Goal: Task Accomplishment & Management: Complete application form

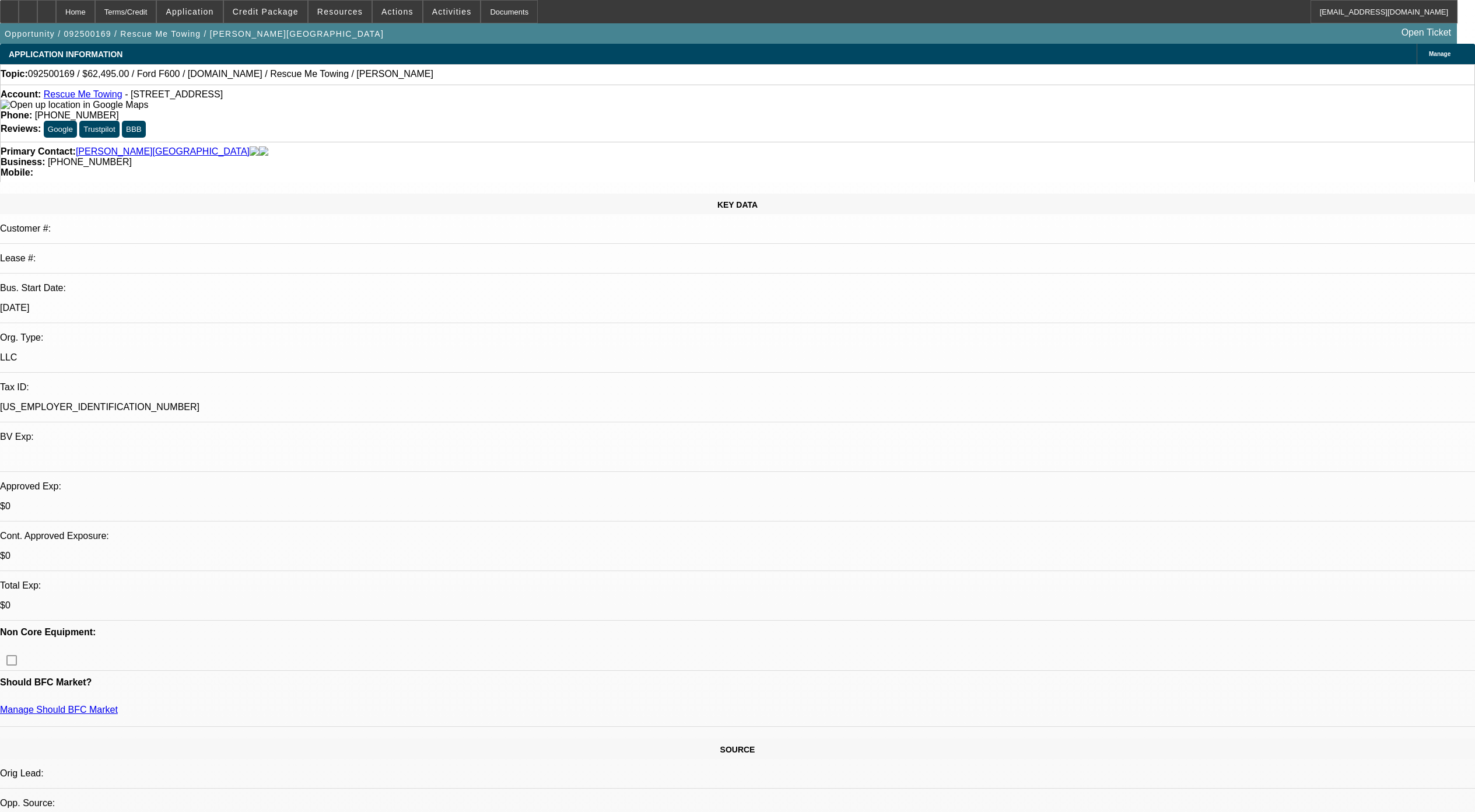
select select "0"
select select "2"
select select "0.1"
select select "4"
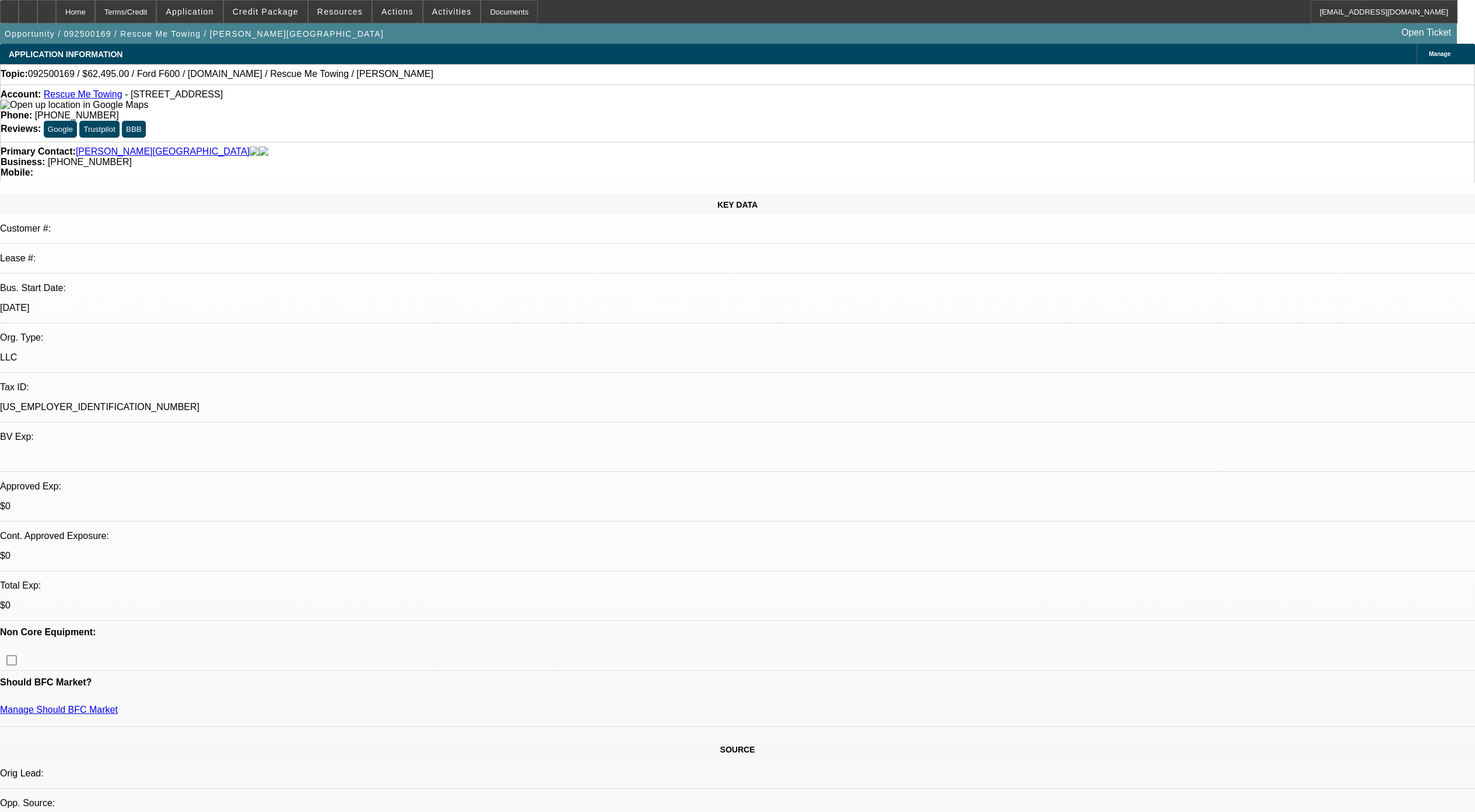
scroll to position [700, 0]
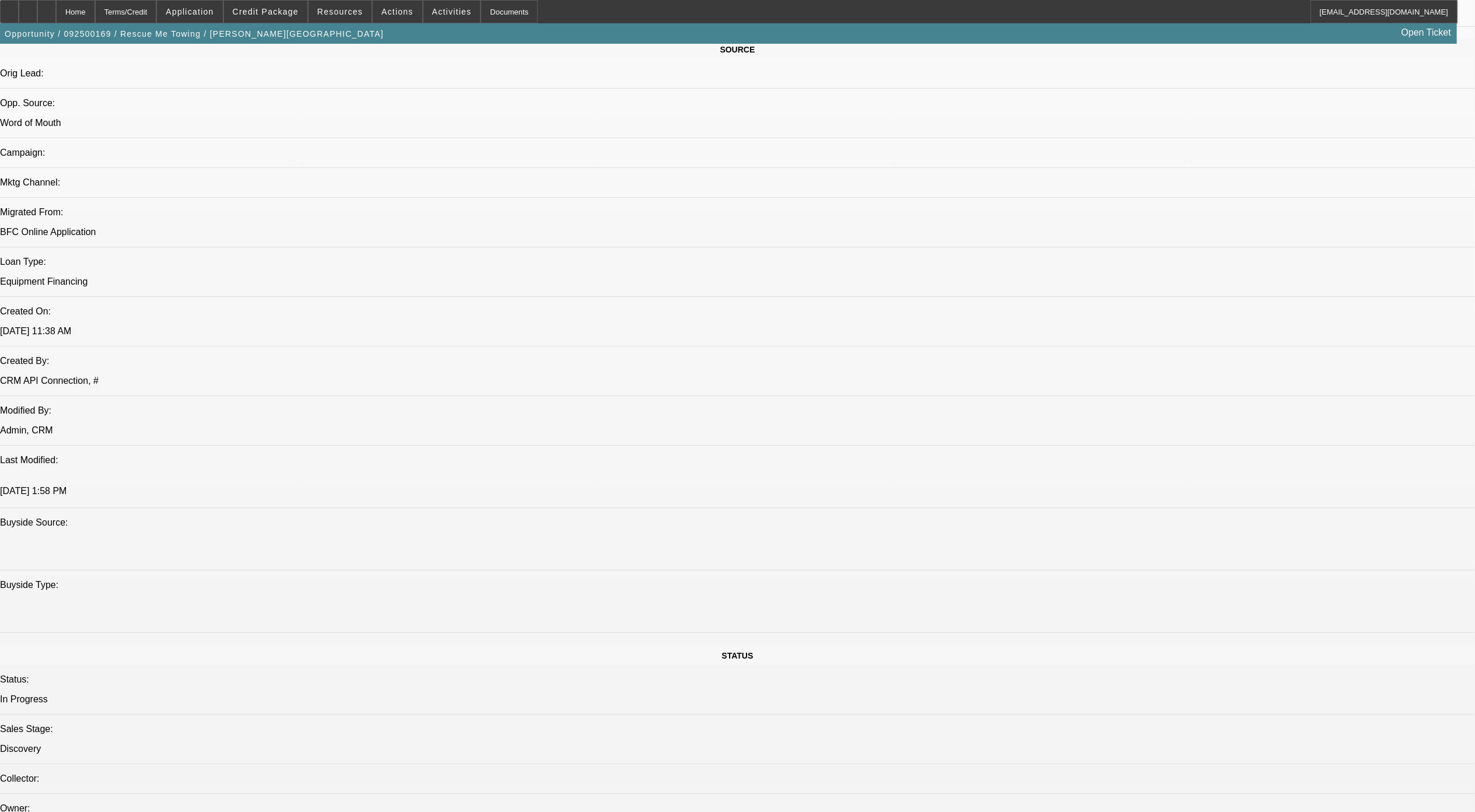
click at [56, 6] on div at bounding box center [47, 12] width 19 height 23
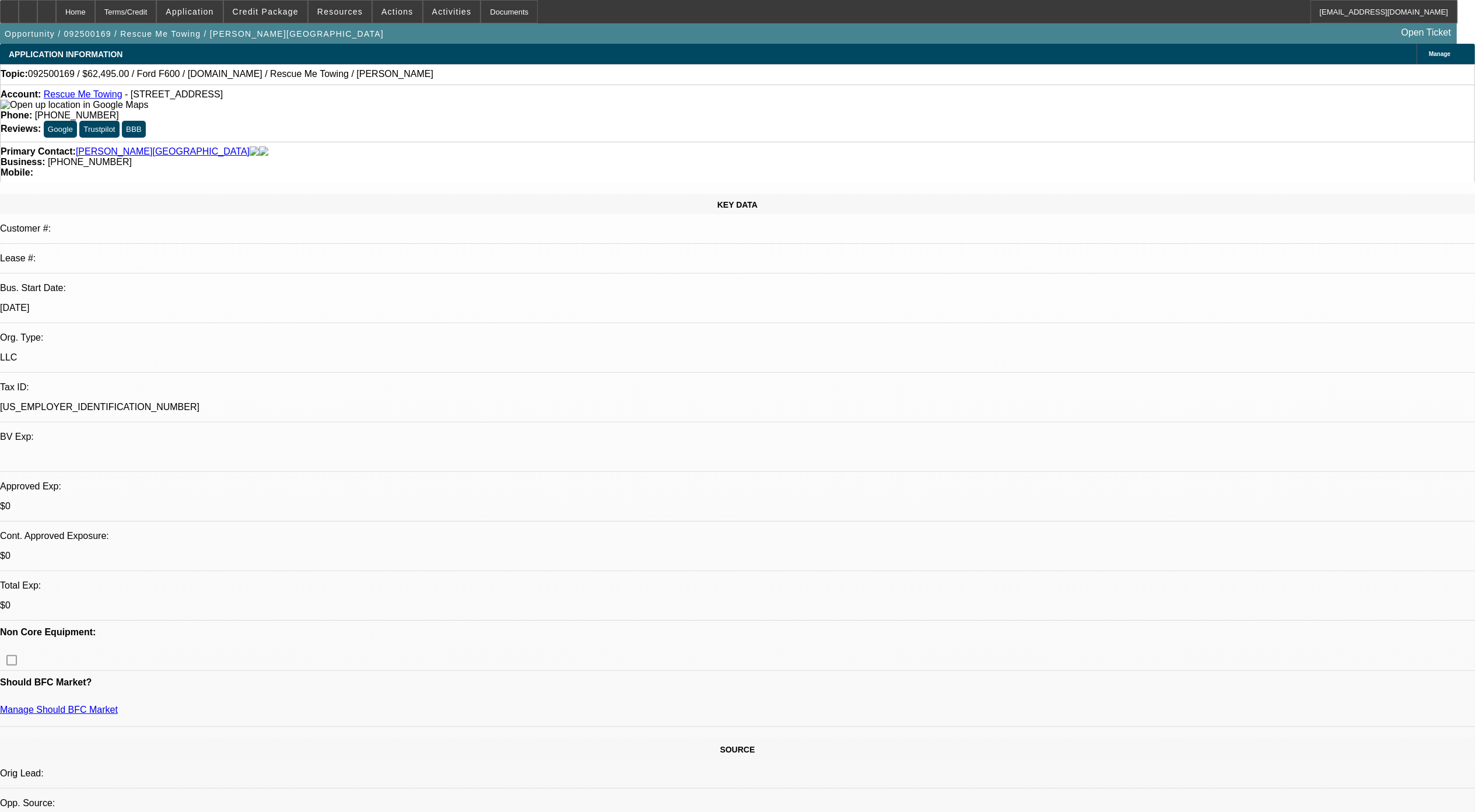
select select "0"
select select "2"
select select "0.1"
select select "1"
select select "2"
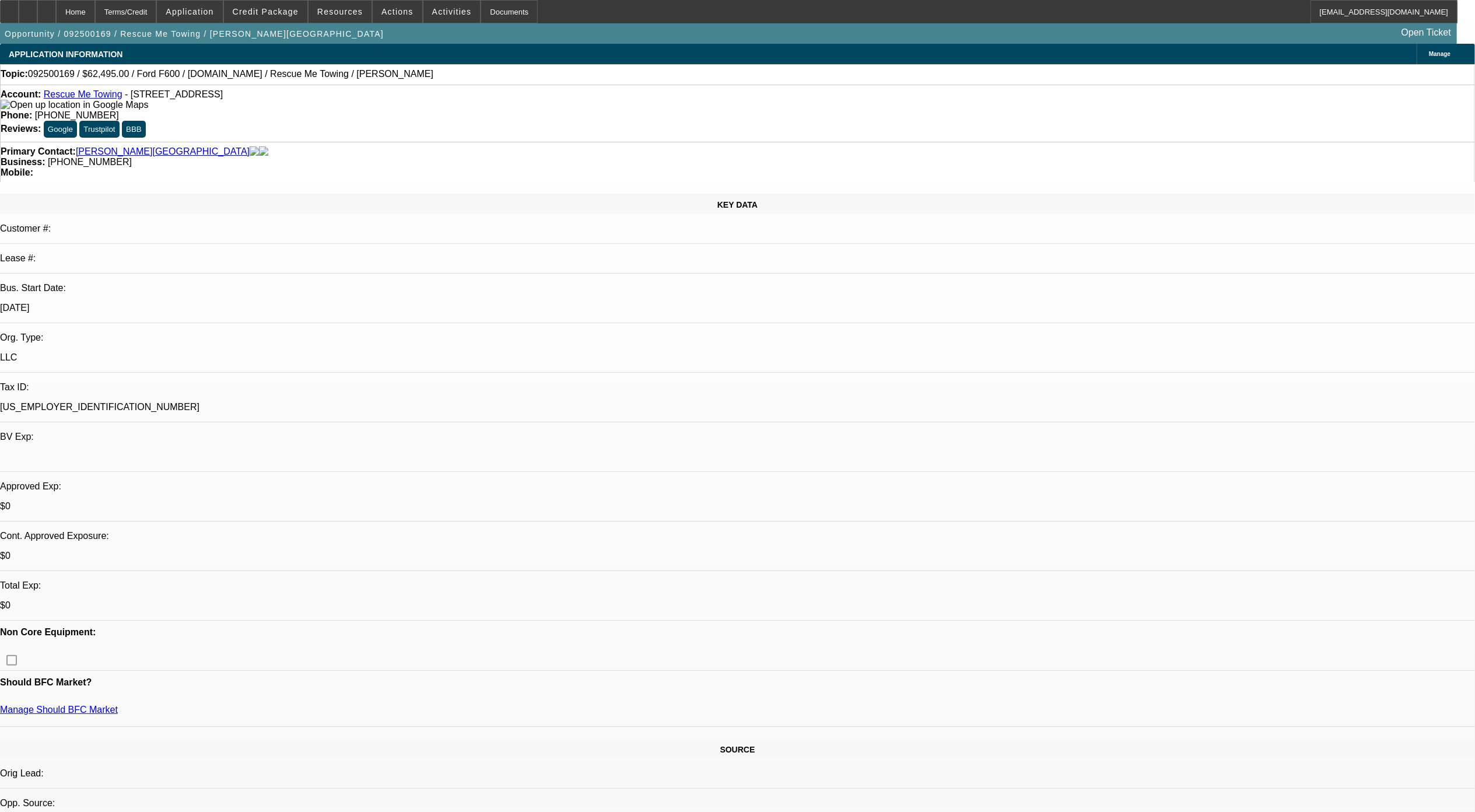
select select "4"
drag, startPoint x: 1363, startPoint y: 607, endPoint x: 1347, endPoint y: 607, distance: 16.0
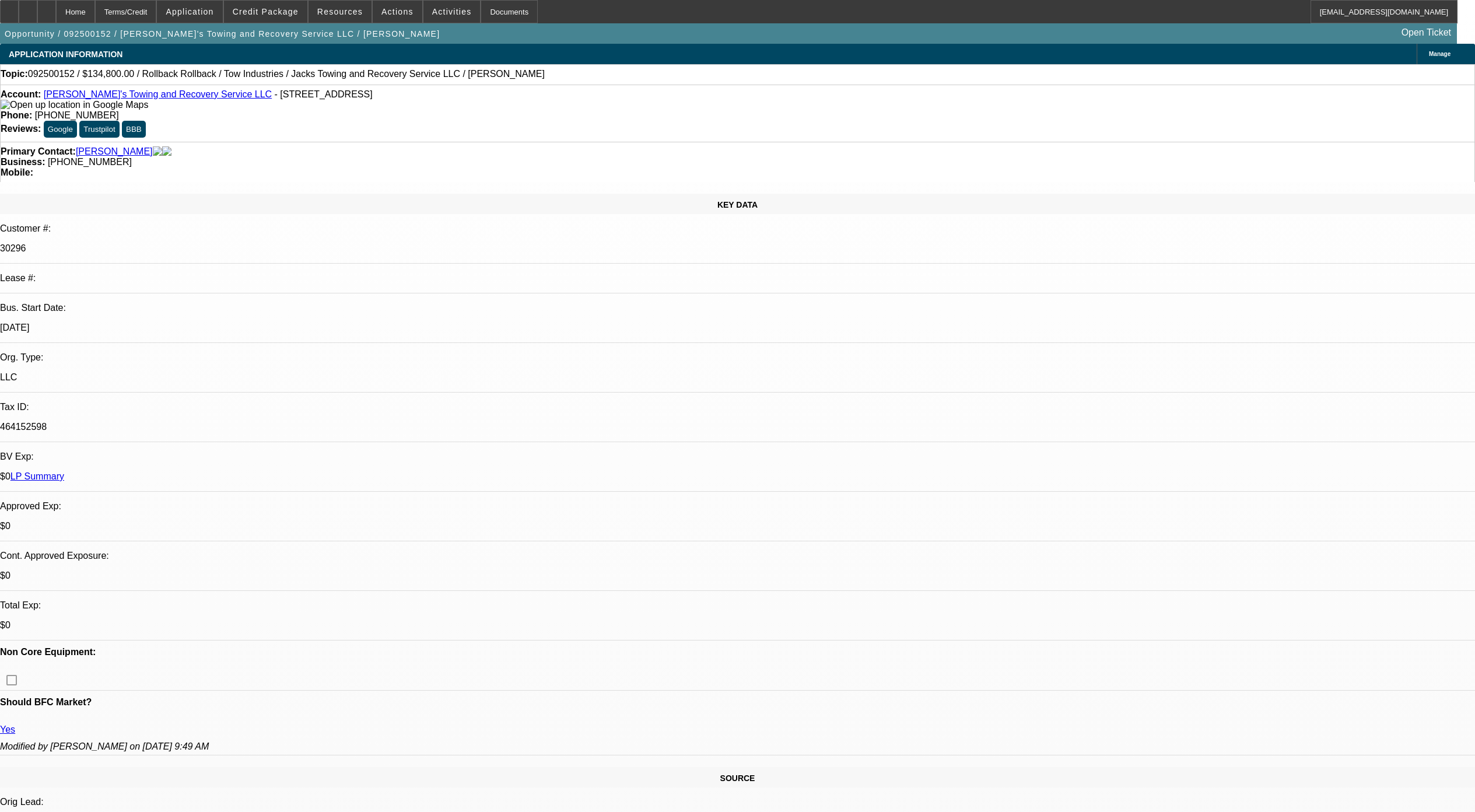
select select "0"
select select "3"
select select "0"
select select "6"
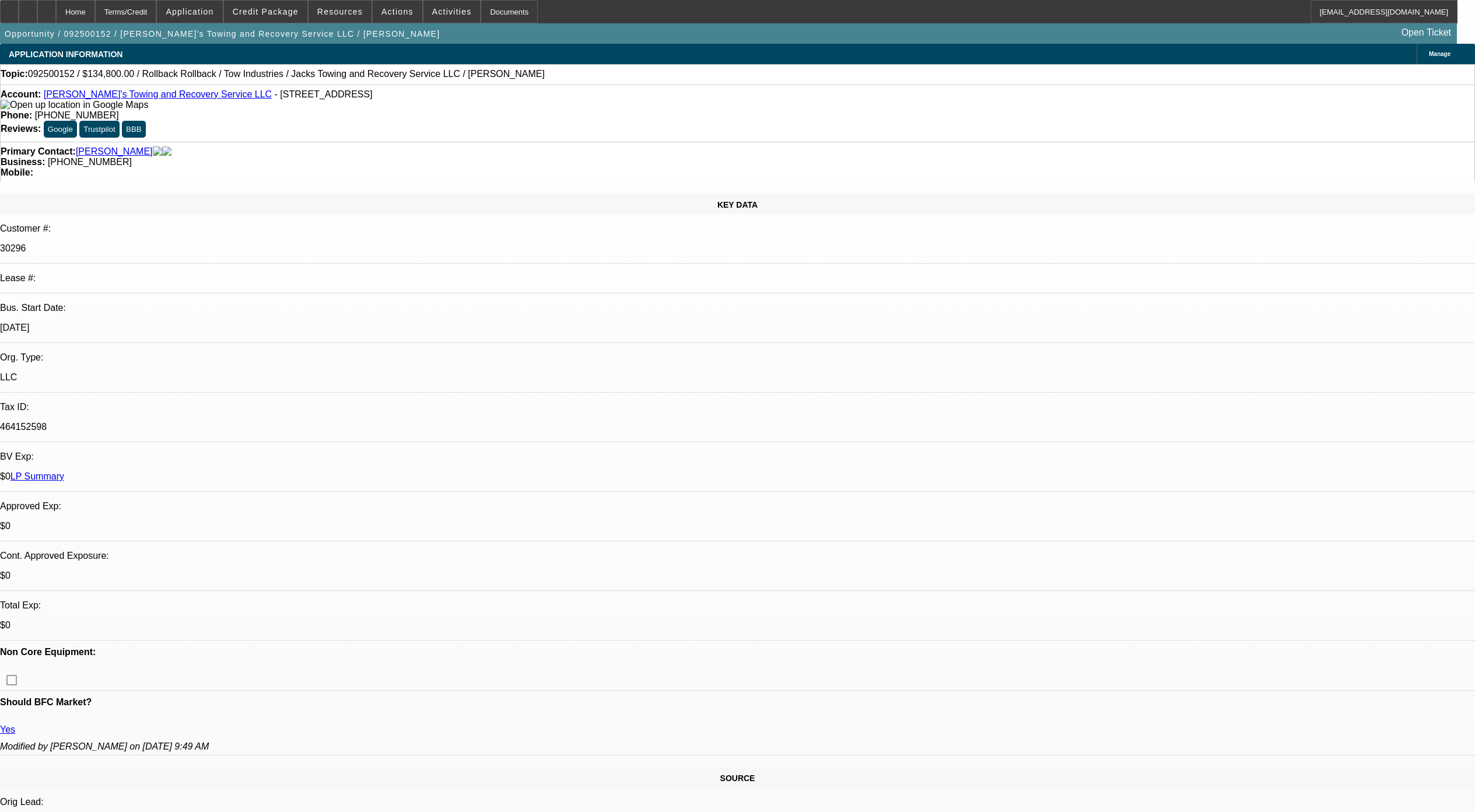
select select "0"
select select "3"
select select "0"
select select "6"
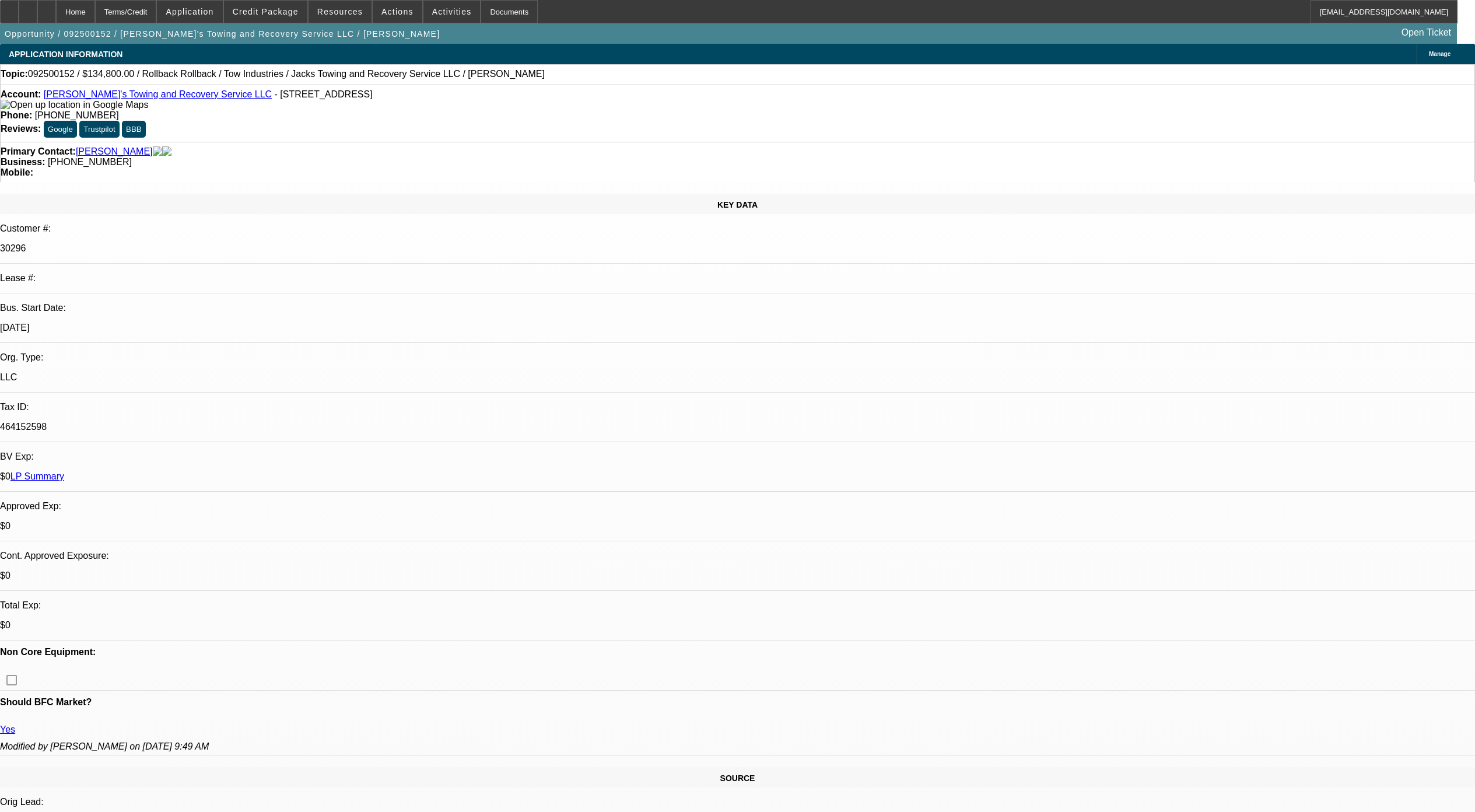
select select "0"
select select "3"
select select "0"
select select "6"
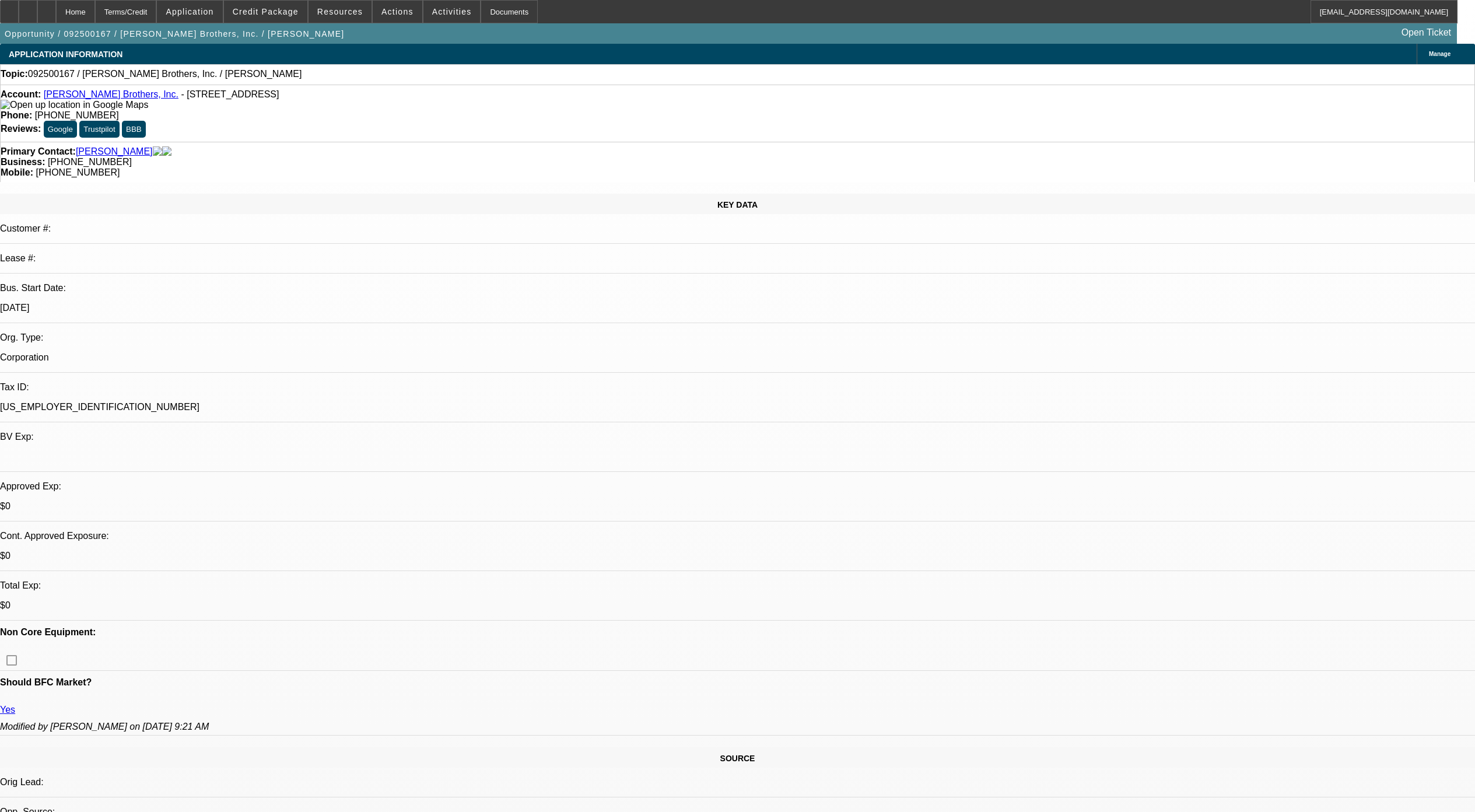
select select "0"
select select "2"
select select "0.1"
select select "4"
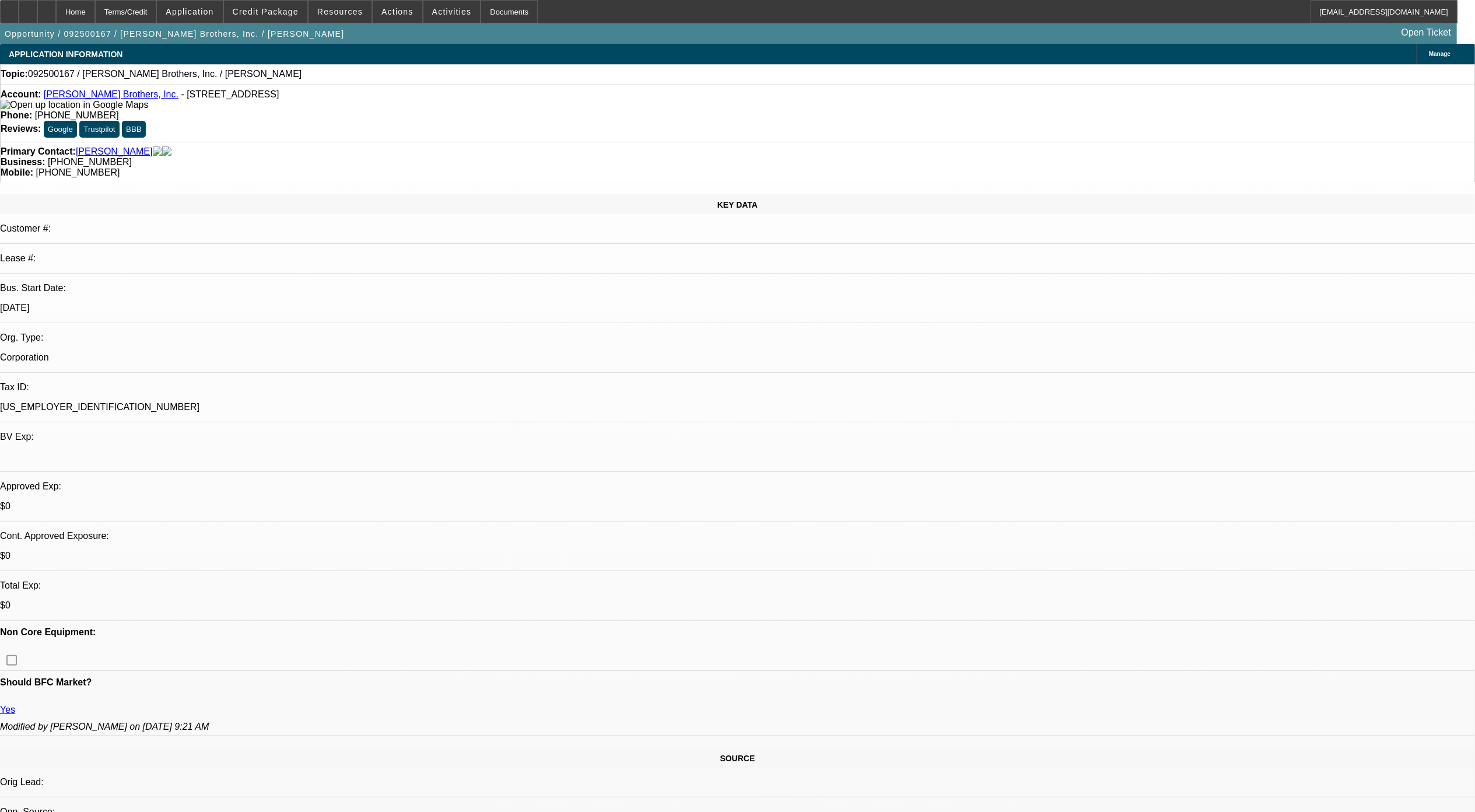
click at [56, 6] on div at bounding box center [47, 12] width 19 height 23
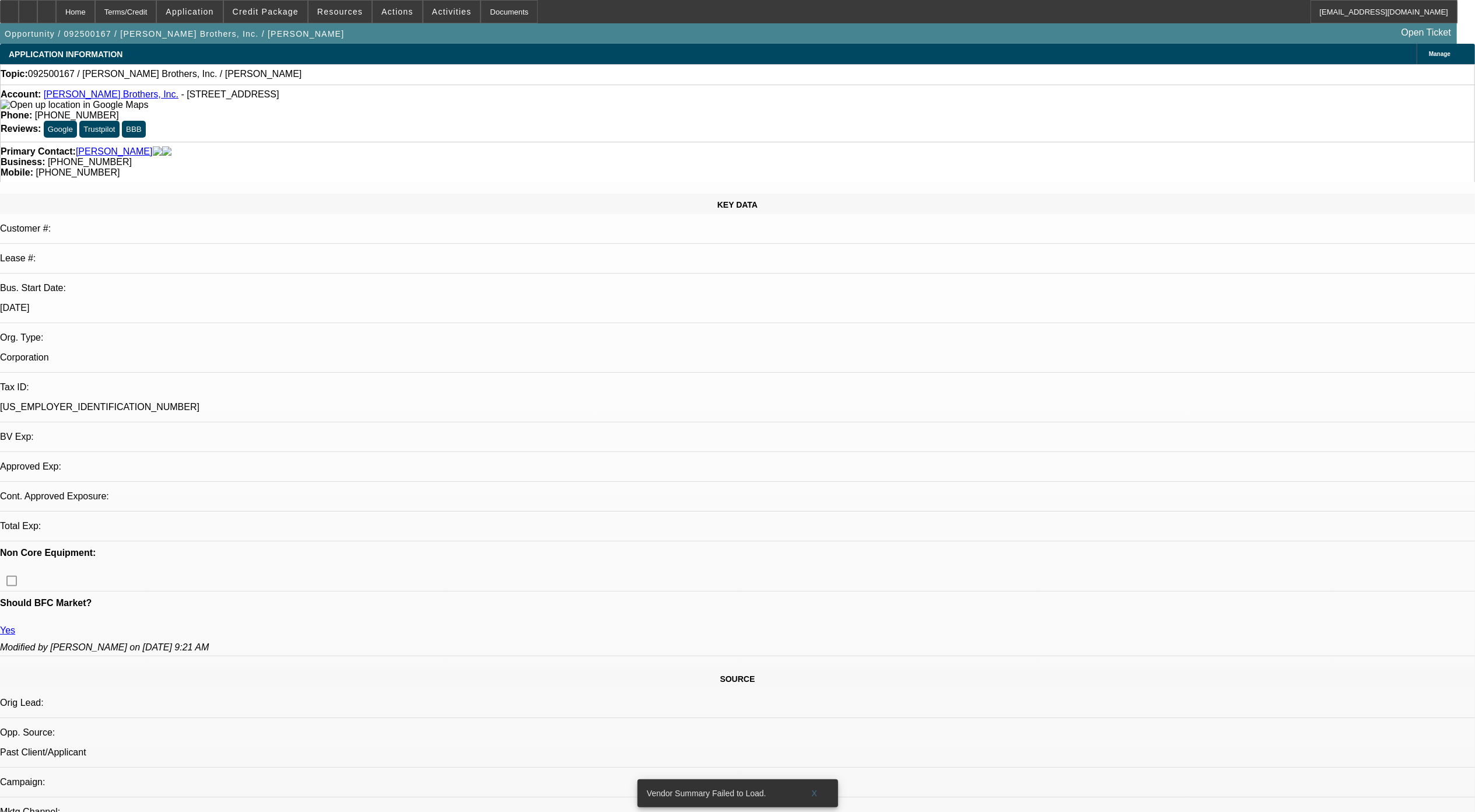
select select "0"
select select "2"
select select "0.1"
select select "1"
select select "2"
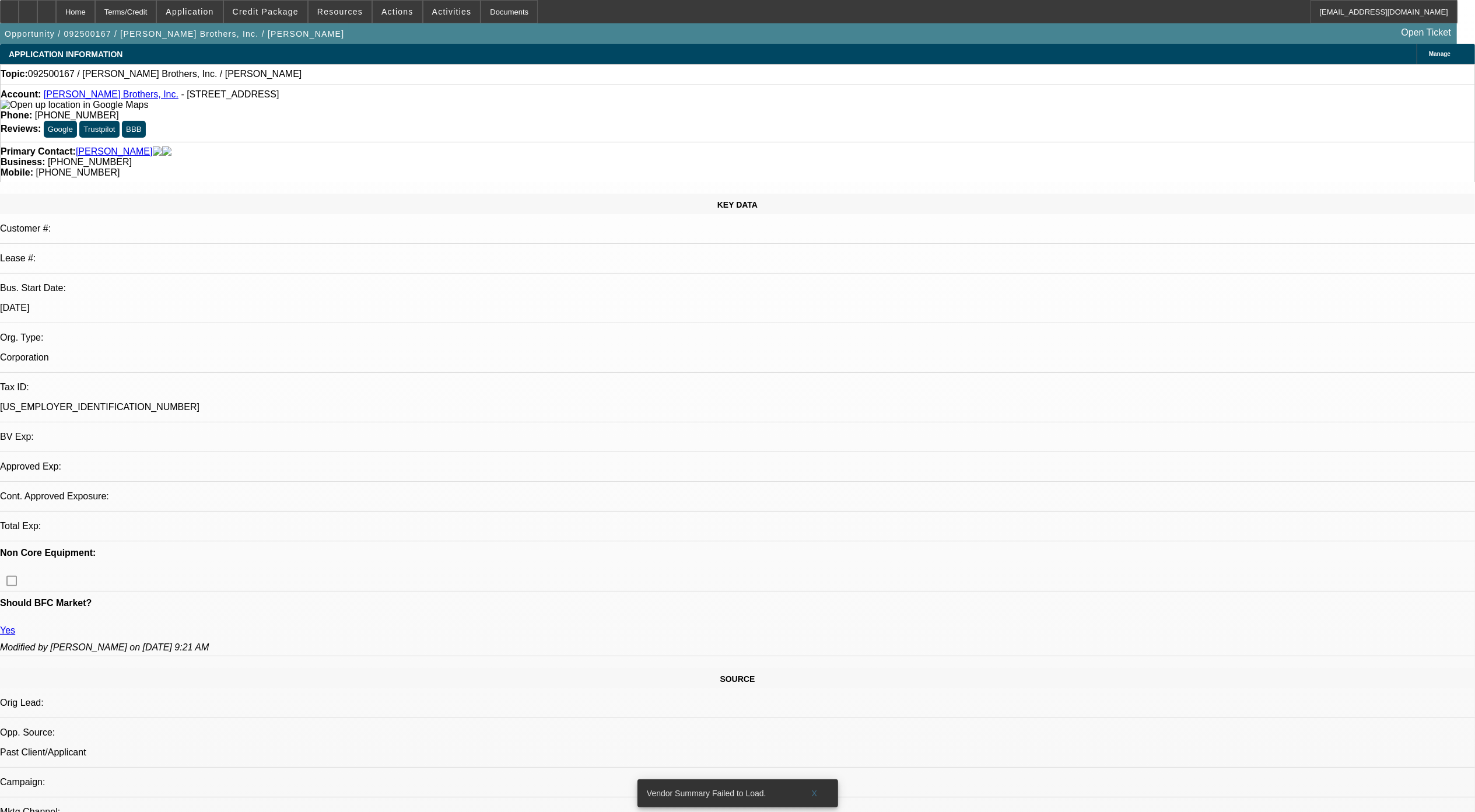
select select "4"
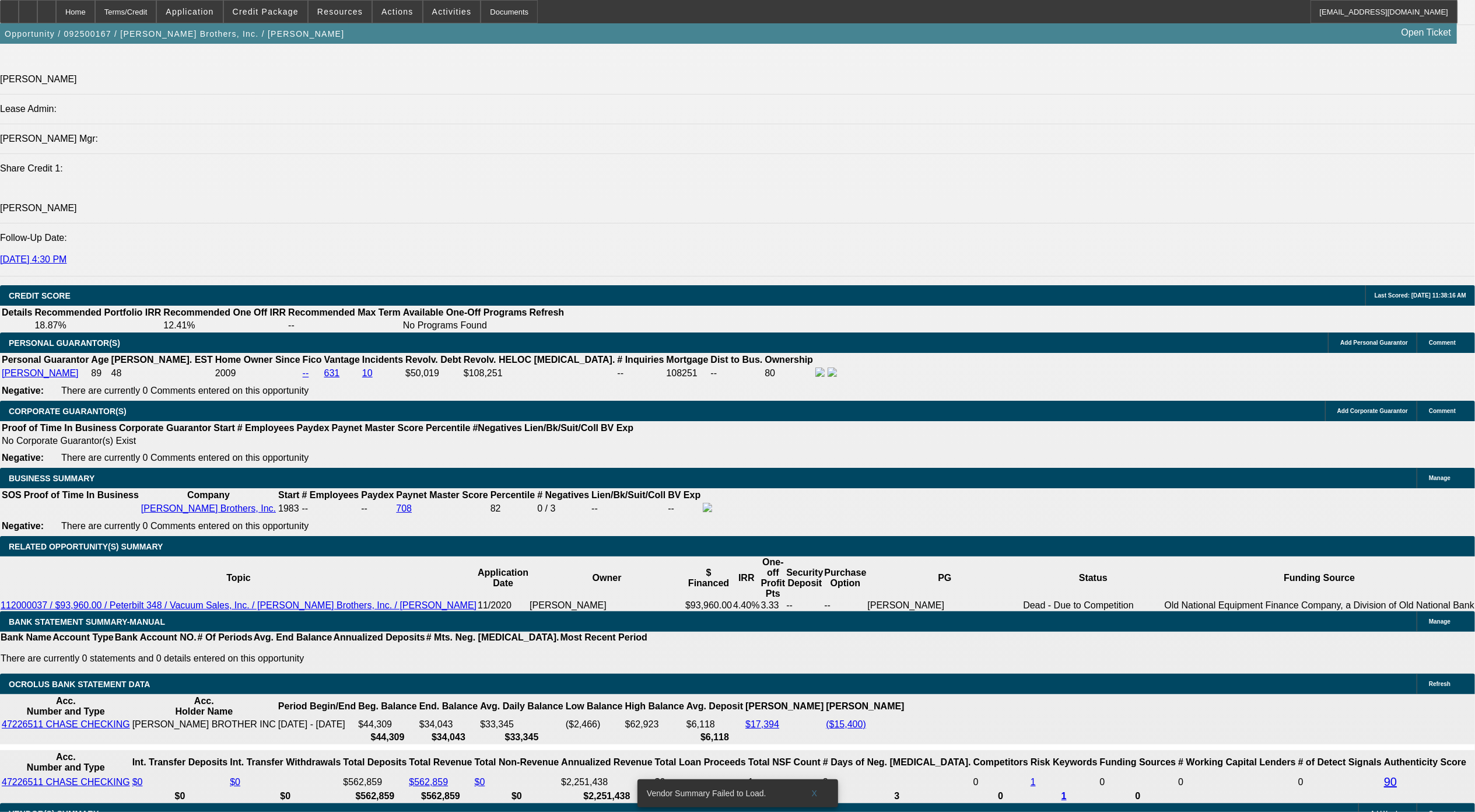
scroll to position [1557, 0]
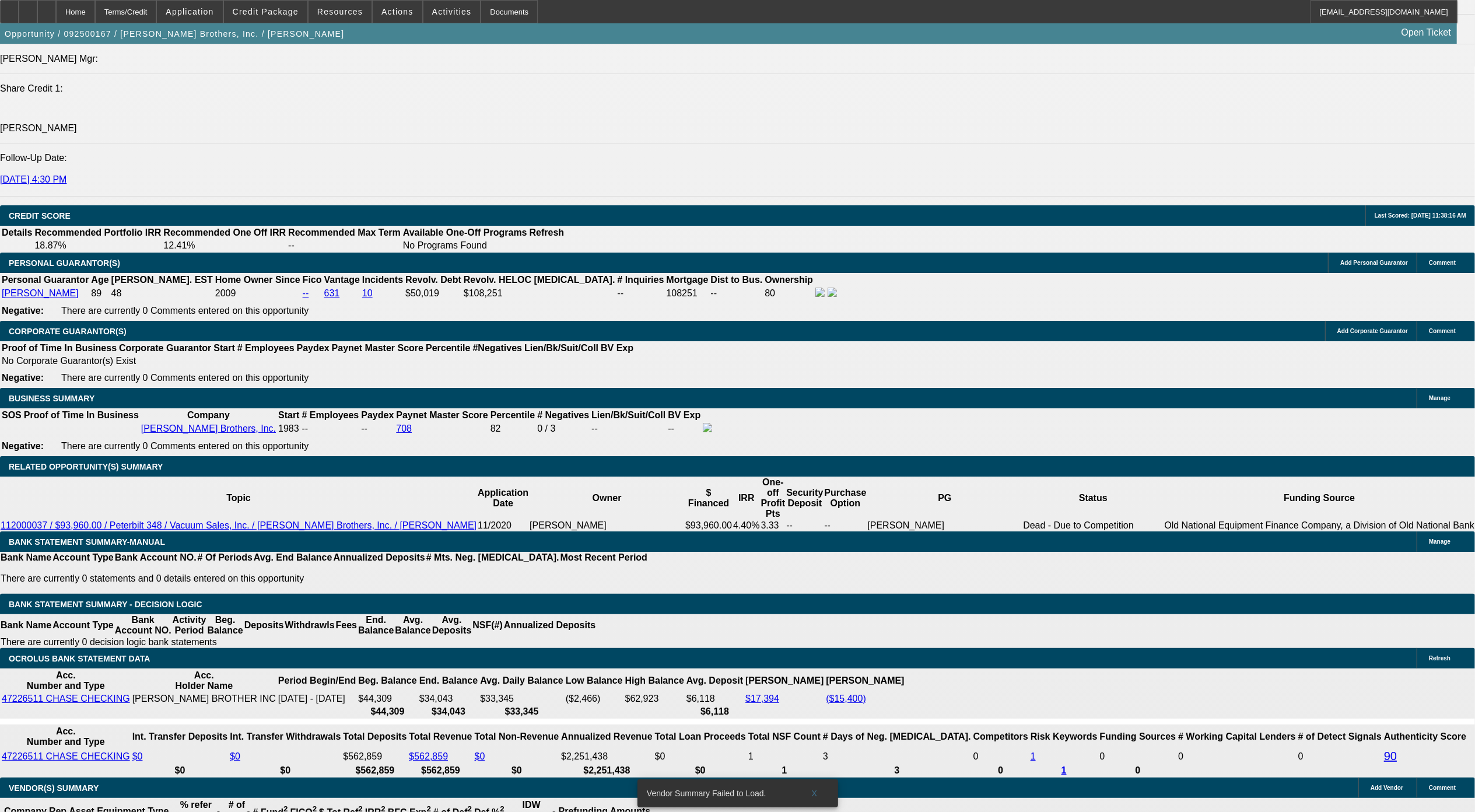
click at [1063, 468] on div "APPLICATION INFORMATION [GEOGRAPHIC_DATA] Topic: 092500167 / [PERSON_NAME] Brot…" at bounding box center [737, 604] width 1475 height 4235
click at [1179, 428] on div "APPLICATION INFORMATION [GEOGRAPHIC_DATA] Topic: 092500167 / [PERSON_NAME] Brot…" at bounding box center [737, 604] width 1475 height 4235
